Goal: Book appointment/travel/reservation

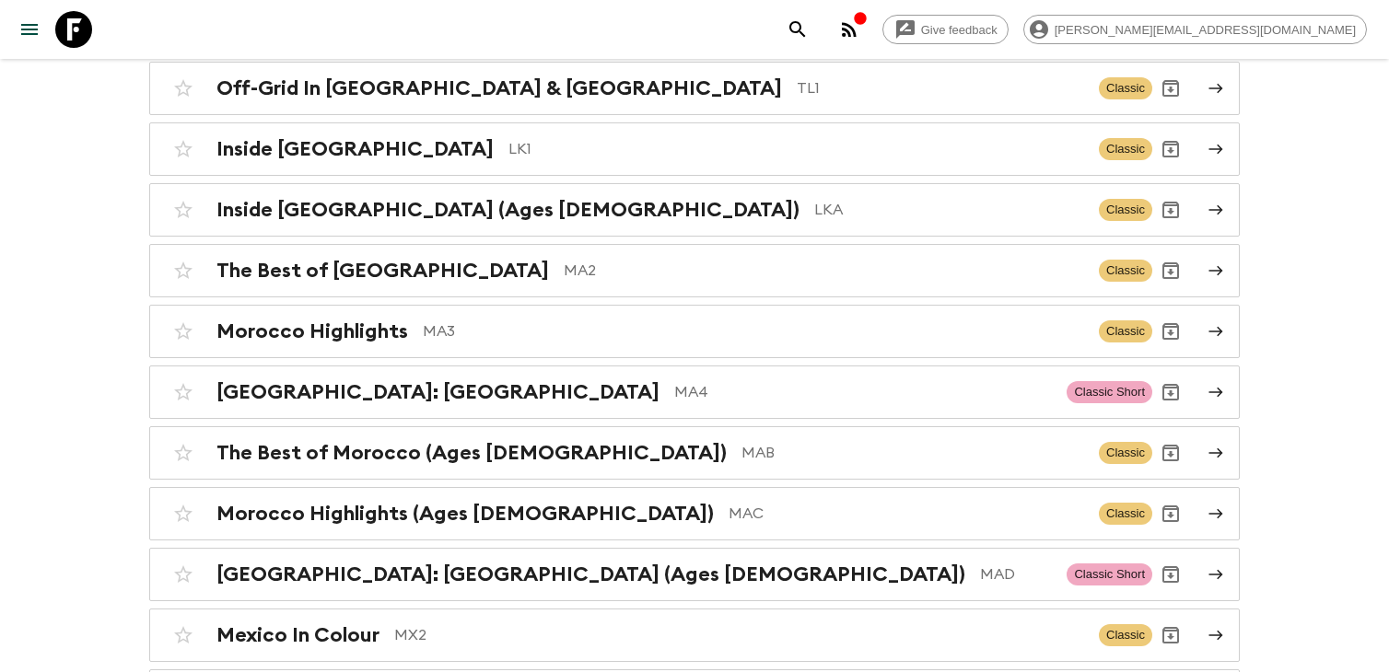
scroll to position [5163, 0]
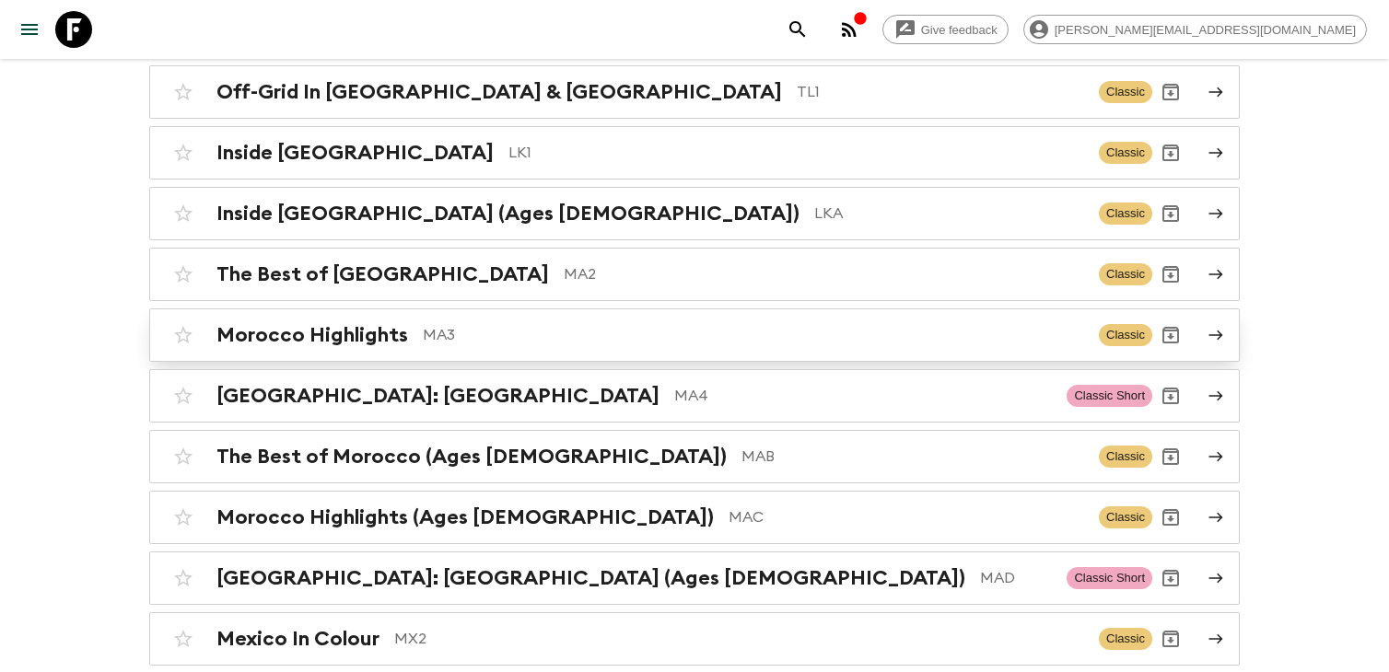
click at [468, 324] on p "MA3" at bounding box center [753, 335] width 661 height 22
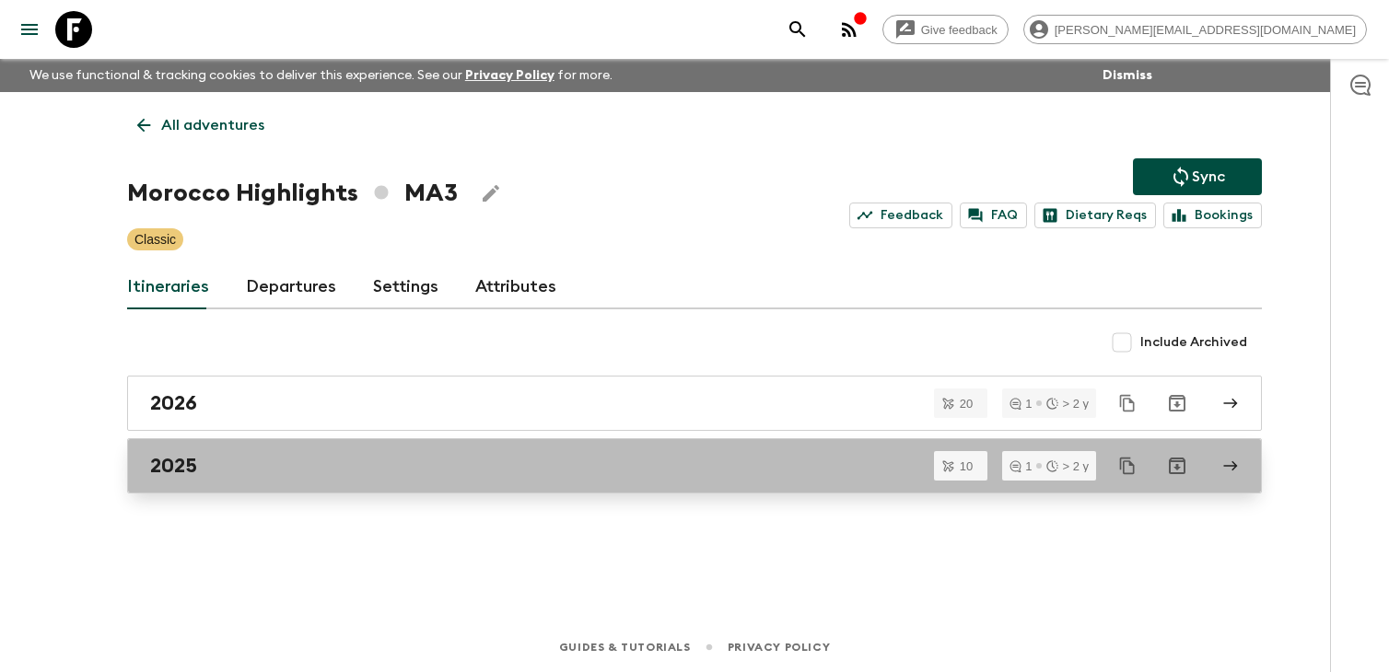
click at [609, 474] on div "2025" at bounding box center [677, 466] width 1054 height 24
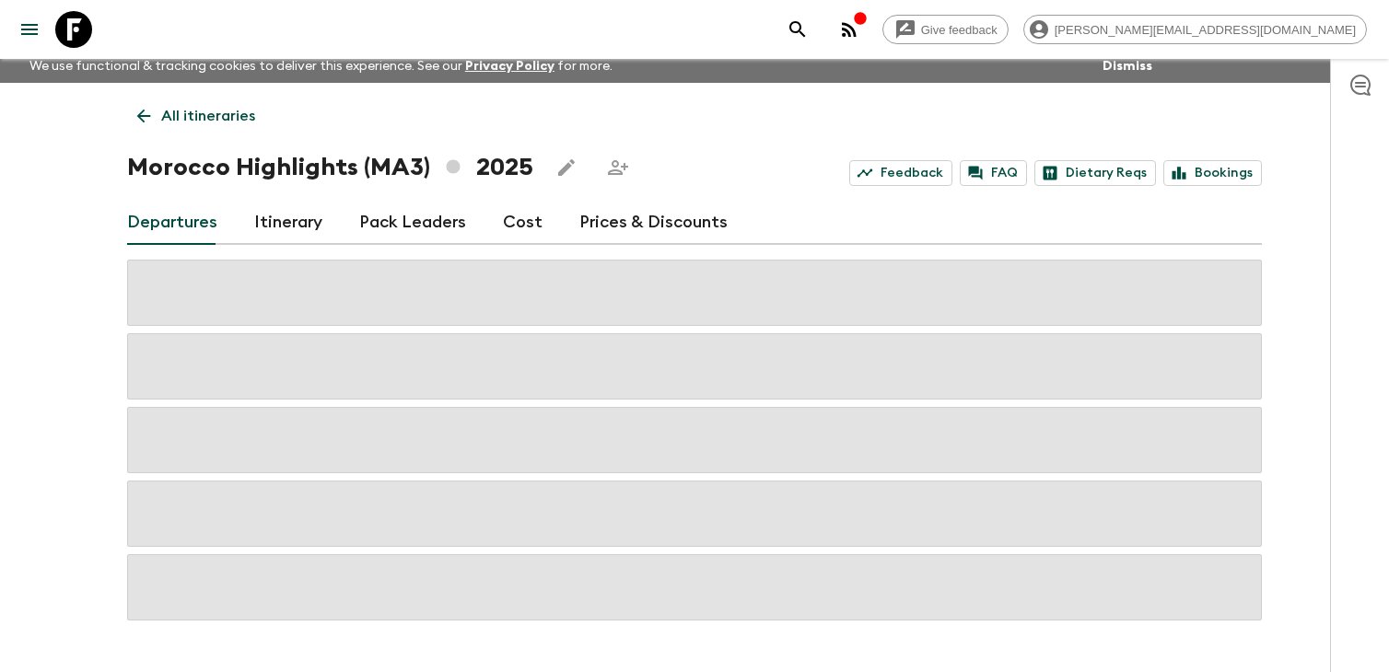
scroll to position [29, 0]
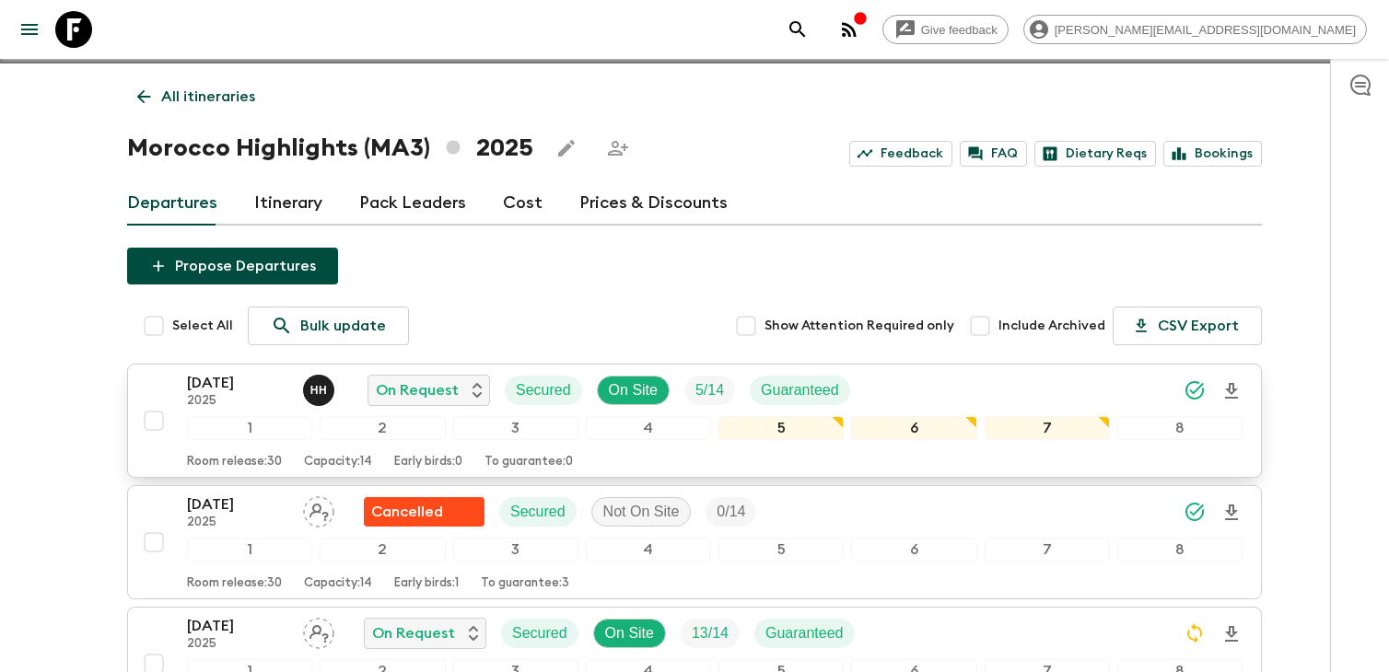
click at [256, 386] on p "[DATE]" at bounding box center [237, 383] width 101 height 22
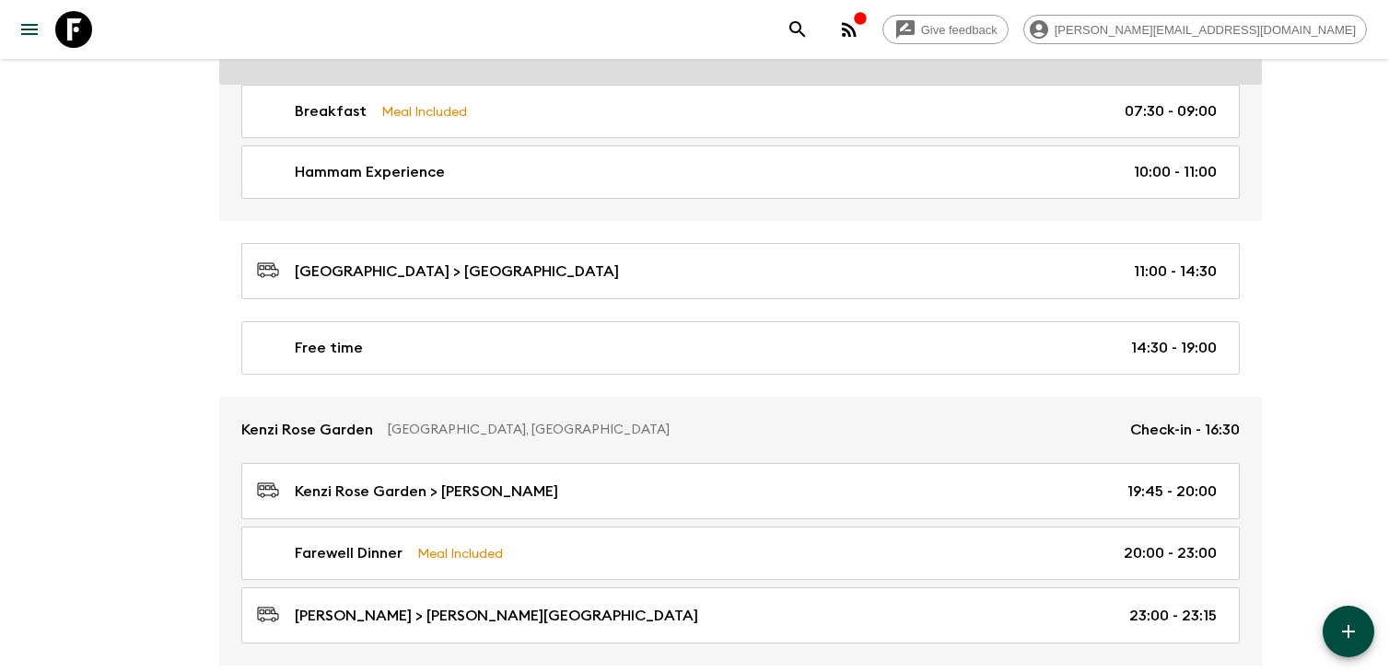
scroll to position [3830, 0]
